Goal: Information Seeking & Learning: Find specific fact

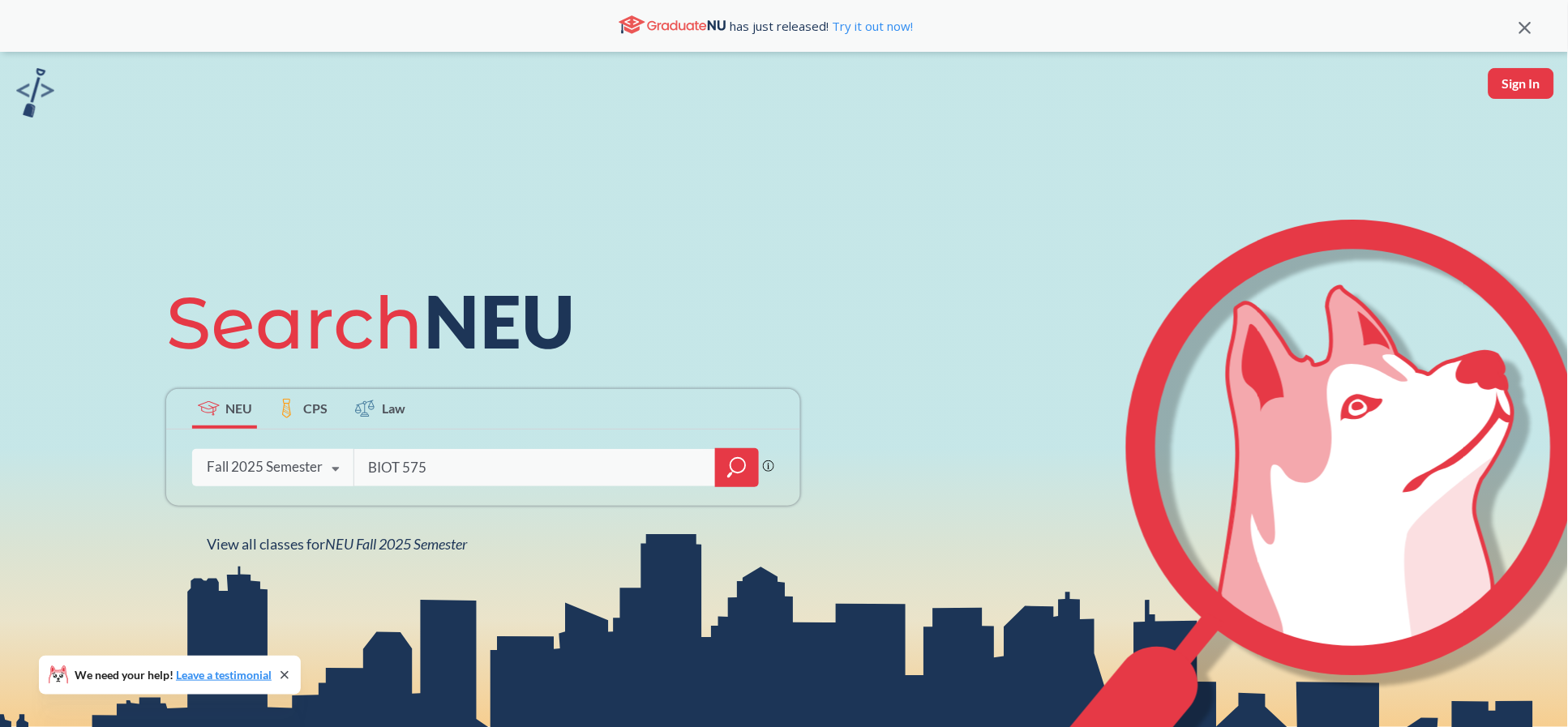
type input "BIOT 5750"
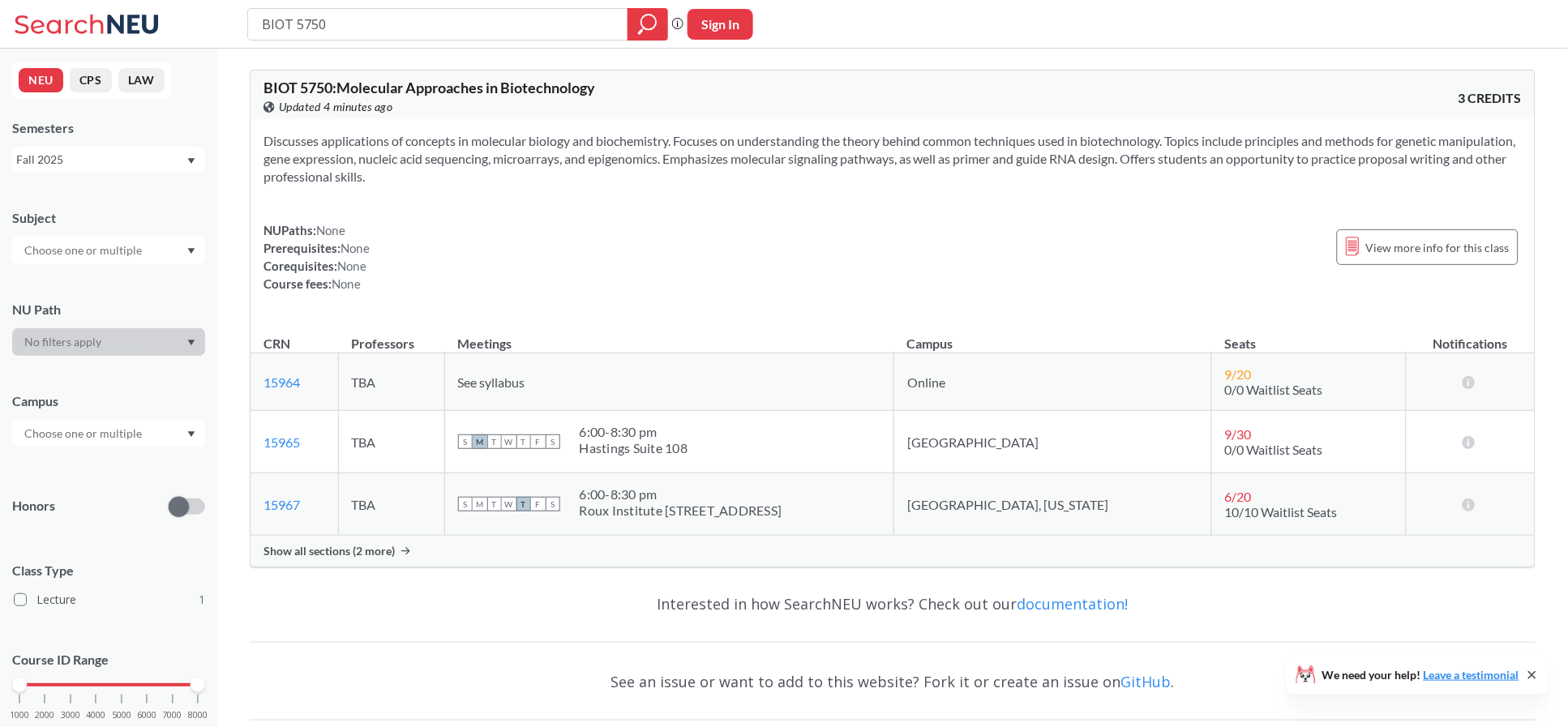
click at [379, 554] on span "Show all sections (2 more)" at bounding box center [329, 552] width 131 height 15
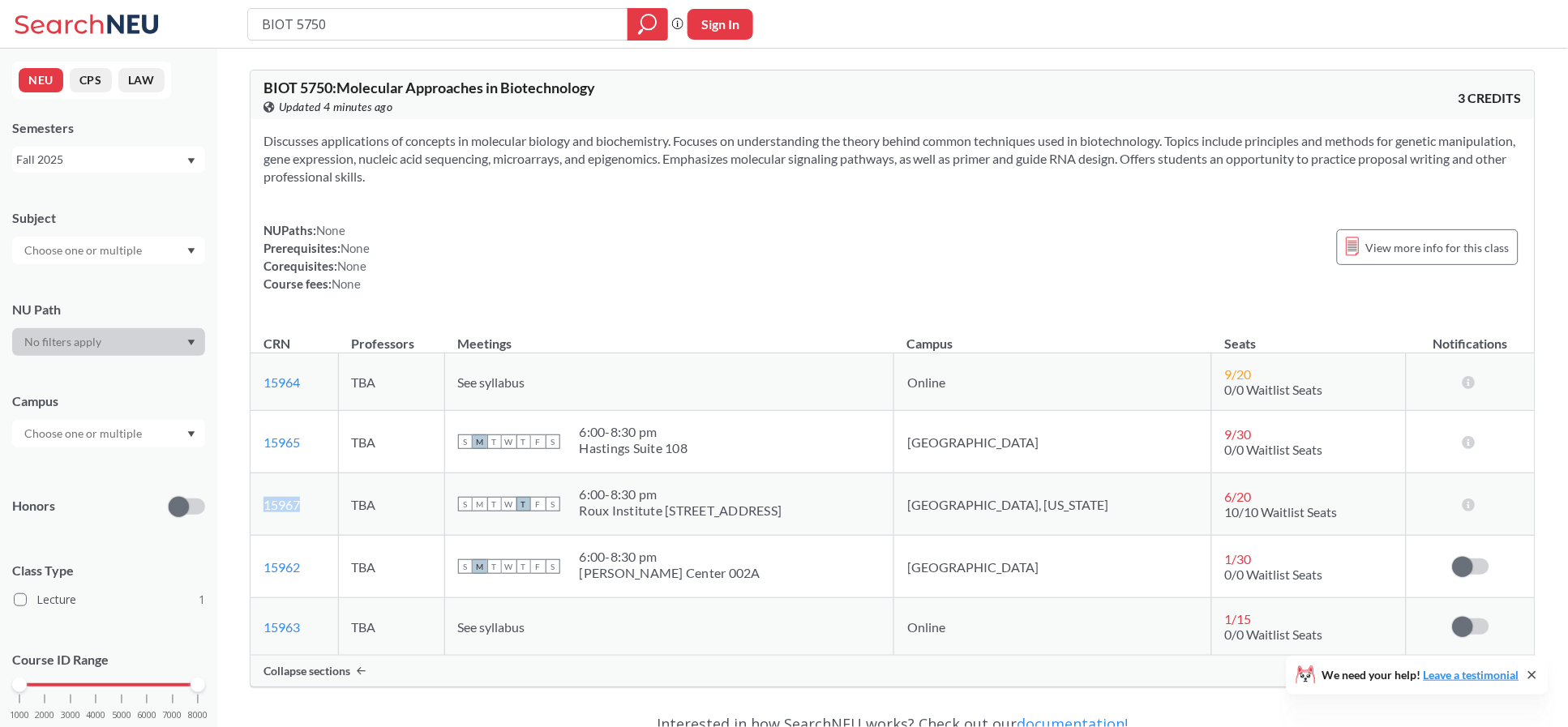
drag, startPoint x: 317, startPoint y: 510, endPoint x: 254, endPoint y: 512, distance: 63.0
click at [254, 512] on td "15967 View this section on Banner." at bounding box center [294, 504] width 87 height 62
copy link "15967"
drag, startPoint x: 341, startPoint y: 20, endPoint x: 295, endPoint y: 27, distance: 46.5
click at [295, 27] on input "BIOT 5750" at bounding box center [438, 24] width 356 height 28
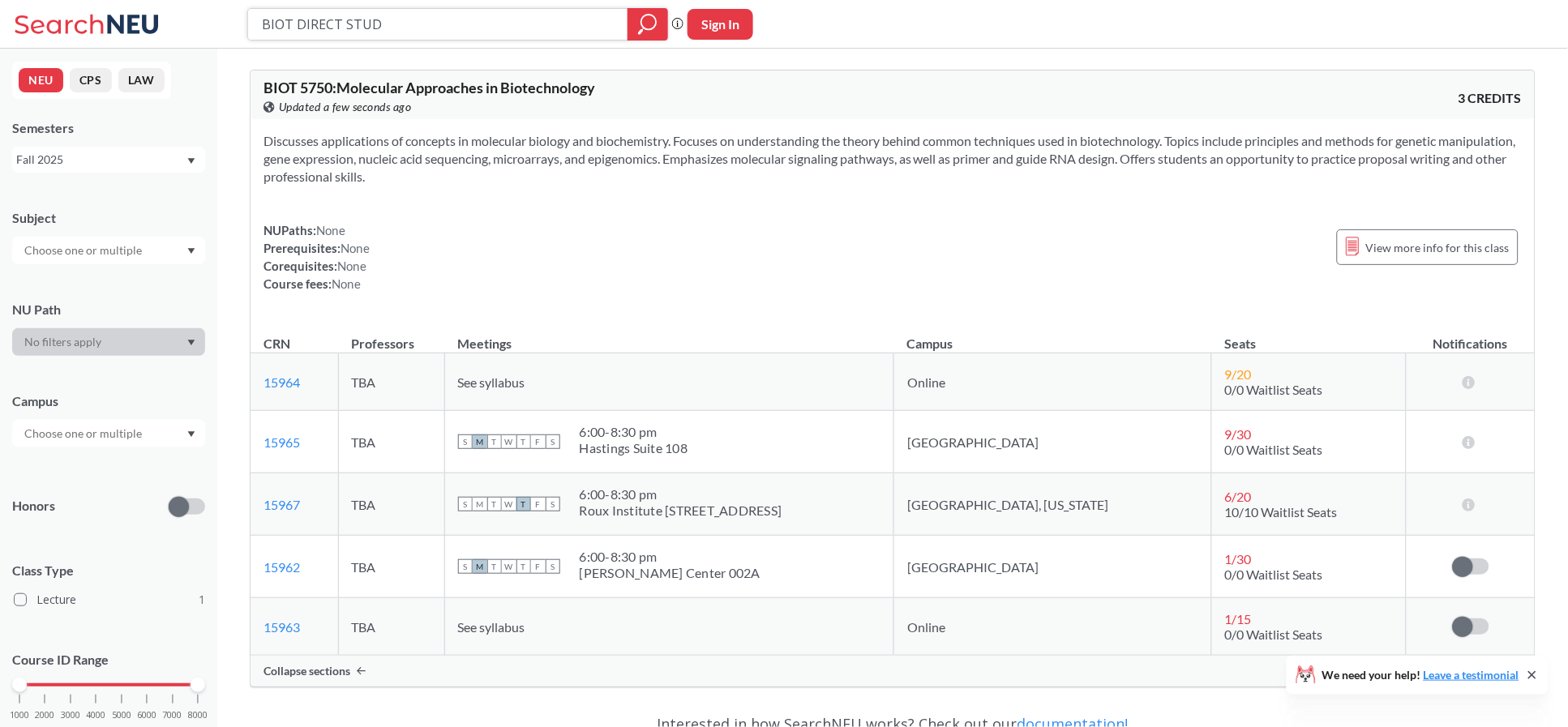
type input "BIOT DIRECT STUDY"
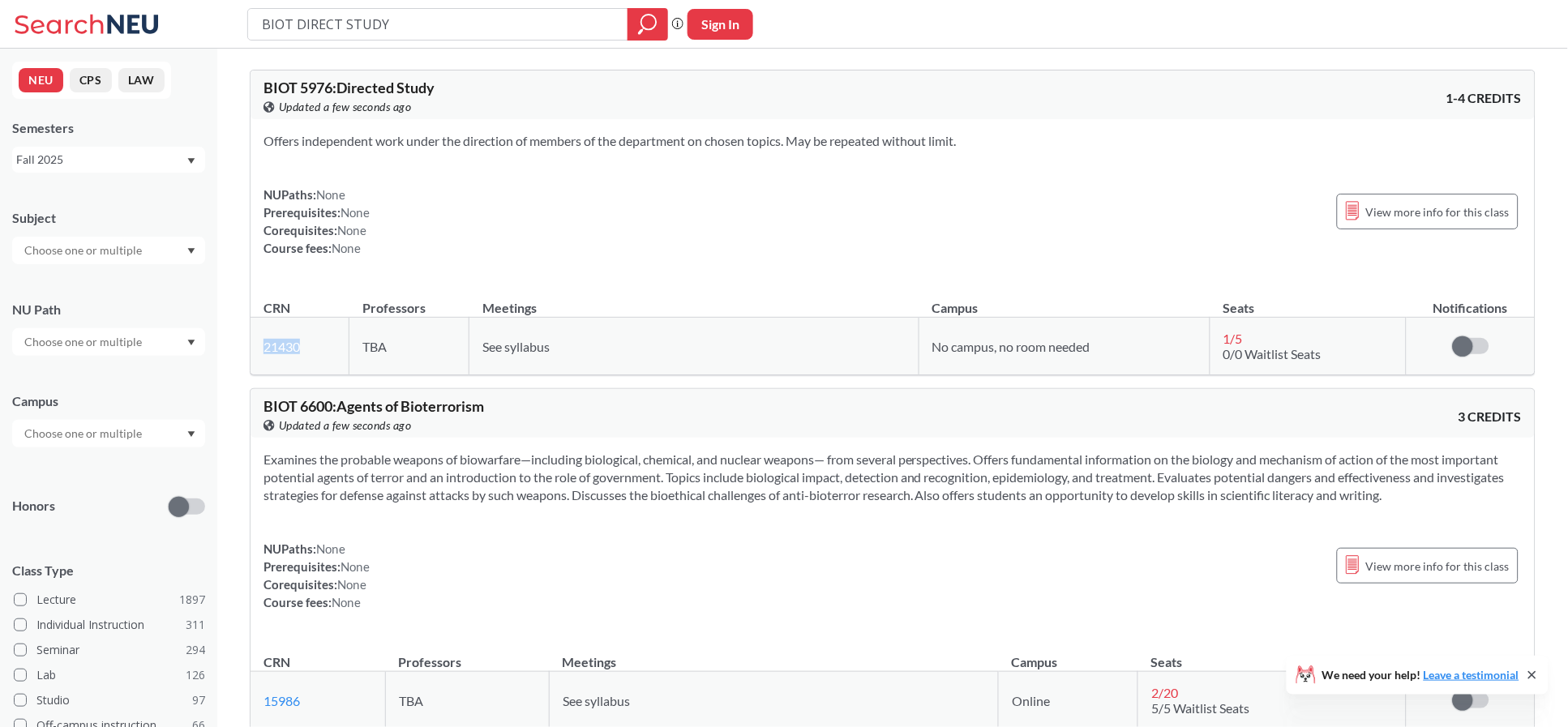
drag, startPoint x: 296, startPoint y: 352, endPoint x: 260, endPoint y: 354, distance: 36.1
click at [260, 354] on td "21430 View this section on Banner." at bounding box center [300, 346] width 98 height 58
copy link "21430"
